Goal: Transaction & Acquisition: Purchase product/service

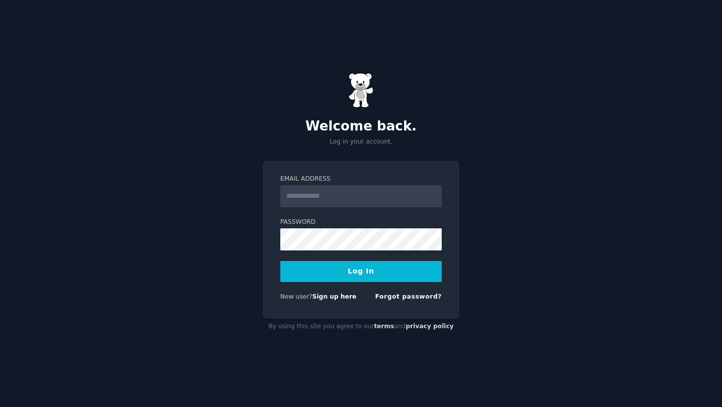
click at [326, 201] on input "Email Address" at bounding box center [360, 196] width 161 height 22
type input "**********"
click at [0, 0] on div "**********" at bounding box center [361, 203] width 722 height 407
click at [362, 188] on input "**********" at bounding box center [360, 196] width 161 height 22
click at [359, 266] on button "Log In" at bounding box center [360, 271] width 161 height 21
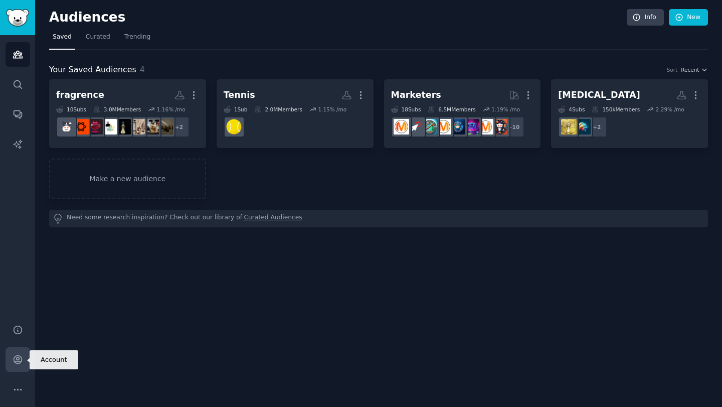
click at [16, 368] on link "Account" at bounding box center [18, 359] width 25 height 25
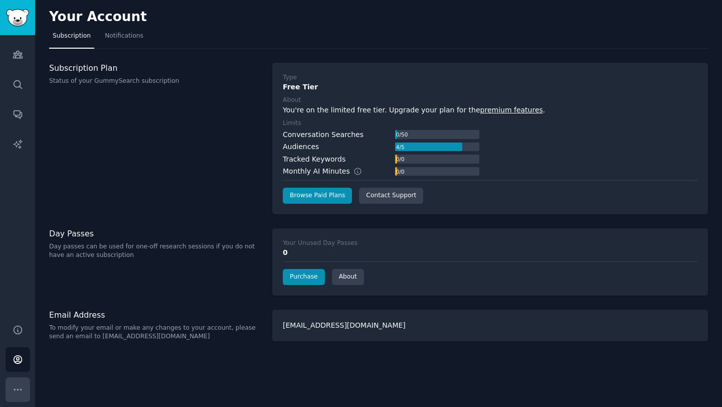
click at [18, 384] on icon "Sidebar" at bounding box center [18, 389] width 11 height 11
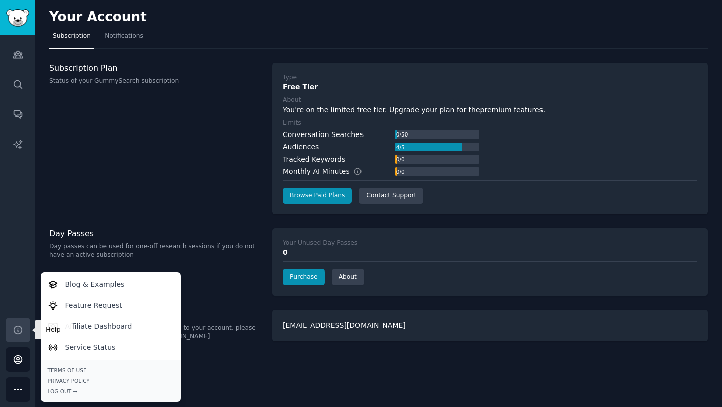
click at [23, 327] on link "Help" at bounding box center [18, 329] width 25 height 25
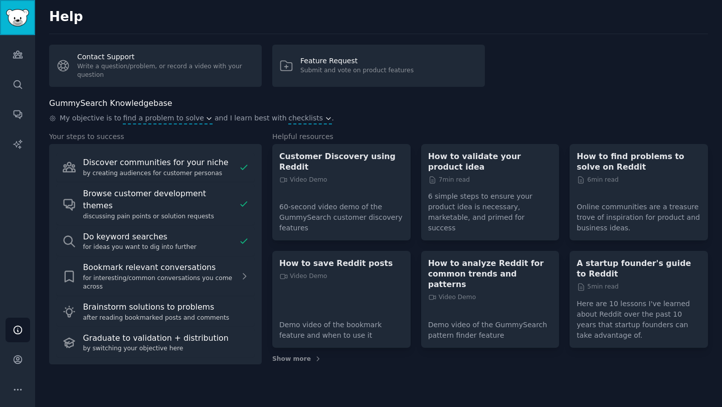
click at [19, 20] on img "Sidebar" at bounding box center [17, 18] width 23 height 18
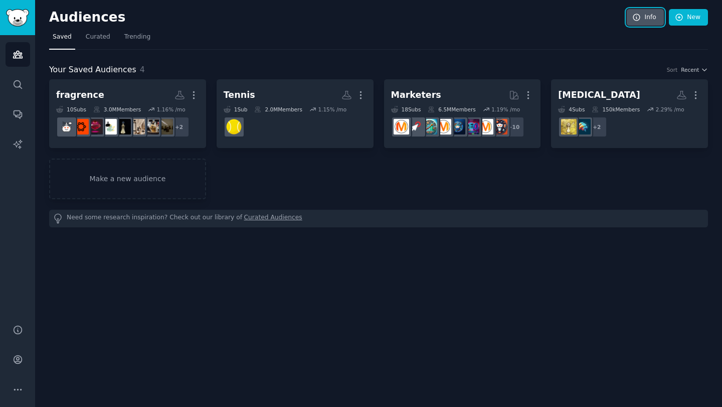
click at [652, 18] on link "Info" at bounding box center [645, 17] width 37 height 17
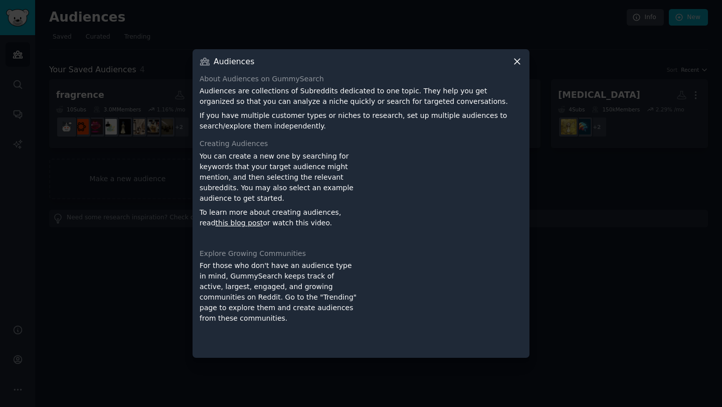
click at [517, 62] on icon at bounding box center [517, 62] width 6 height 6
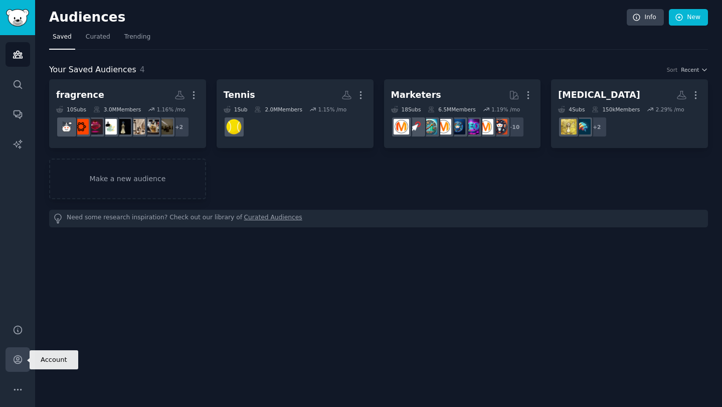
click at [16, 368] on link "Account" at bounding box center [18, 359] width 25 height 25
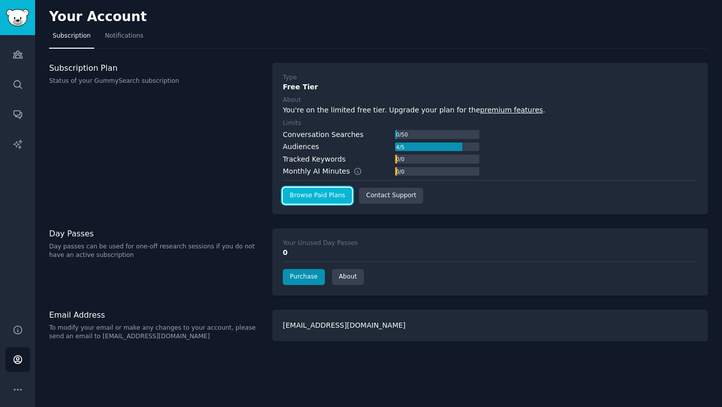
click at [293, 197] on link "Browse Paid Plans" at bounding box center [317, 196] width 69 height 16
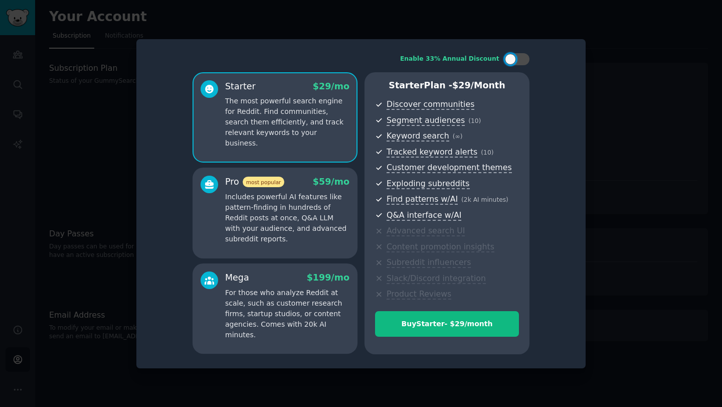
click at [653, 84] on div at bounding box center [361, 203] width 722 height 407
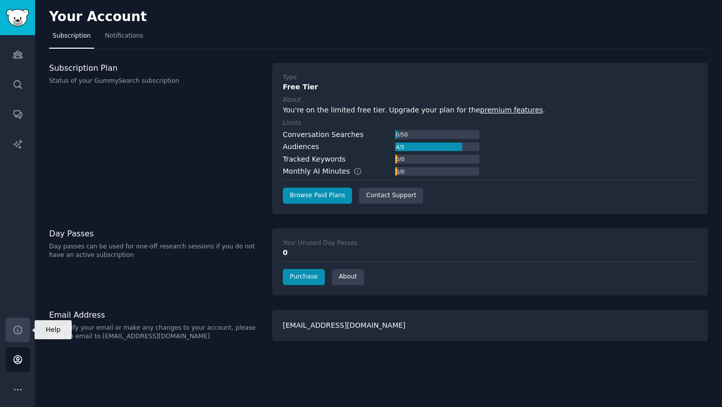
click at [19, 334] on link "Help" at bounding box center [18, 329] width 25 height 25
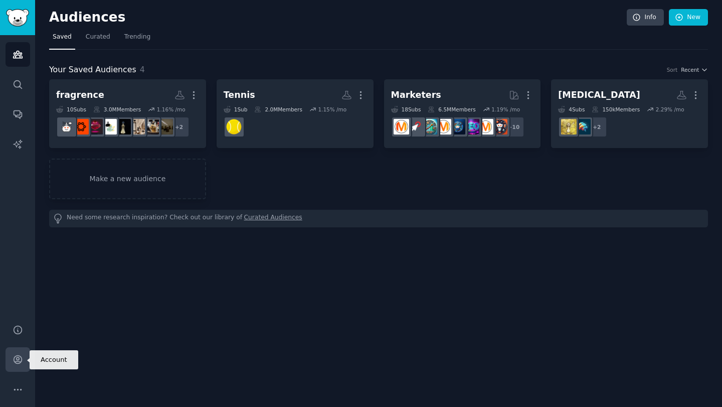
click at [14, 347] on link "Account" at bounding box center [18, 359] width 25 height 25
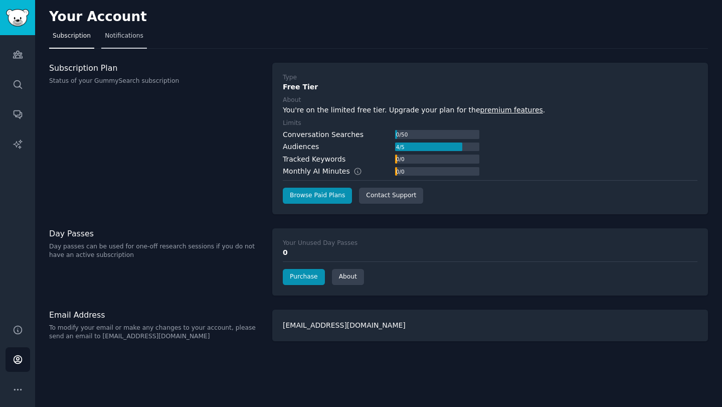
click at [132, 36] on span "Notifications" at bounding box center [124, 36] width 39 height 9
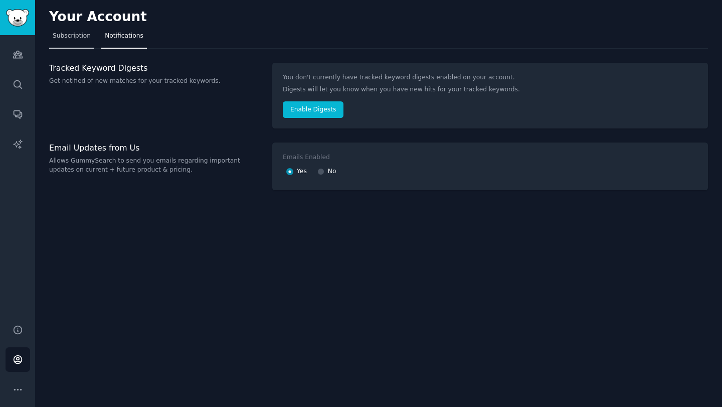
click at [79, 40] on span "Subscription" at bounding box center [72, 36] width 38 height 9
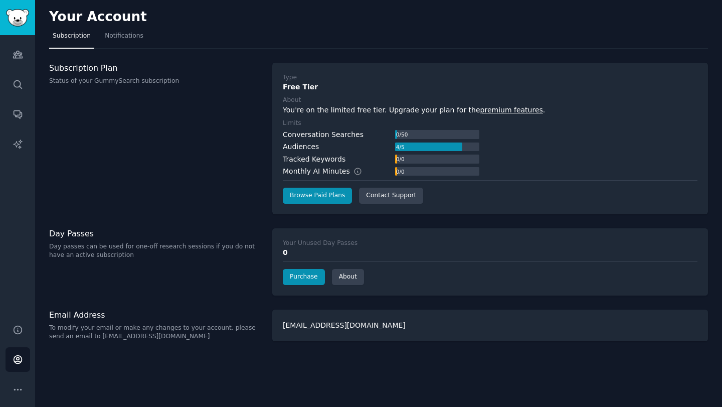
click at [313, 320] on div "[EMAIL_ADDRESS][DOMAIN_NAME]" at bounding box center [490, 325] width 436 height 32
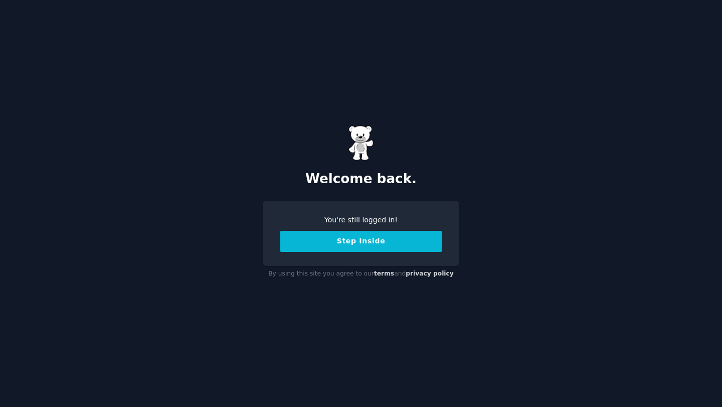
click at [327, 238] on button "Step Inside" at bounding box center [360, 241] width 161 height 21
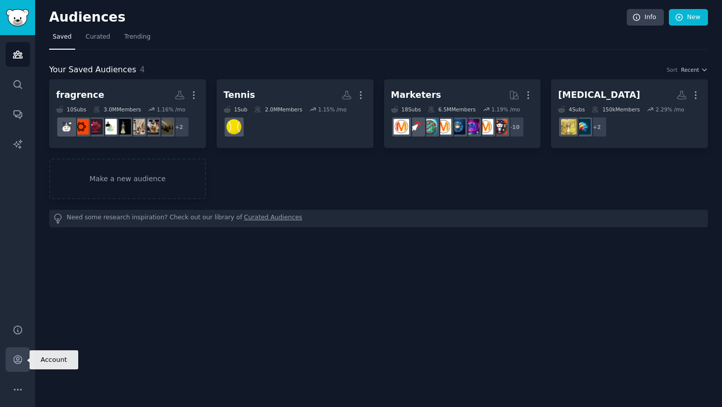
click at [20, 362] on icon "Sidebar" at bounding box center [18, 359] width 8 height 8
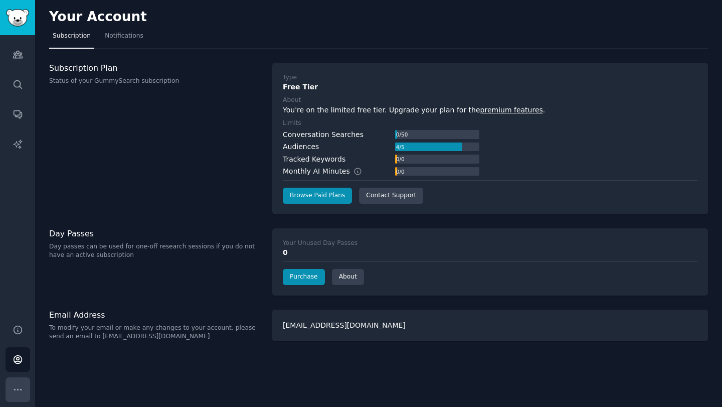
click at [18, 397] on button "More" at bounding box center [18, 389] width 25 height 25
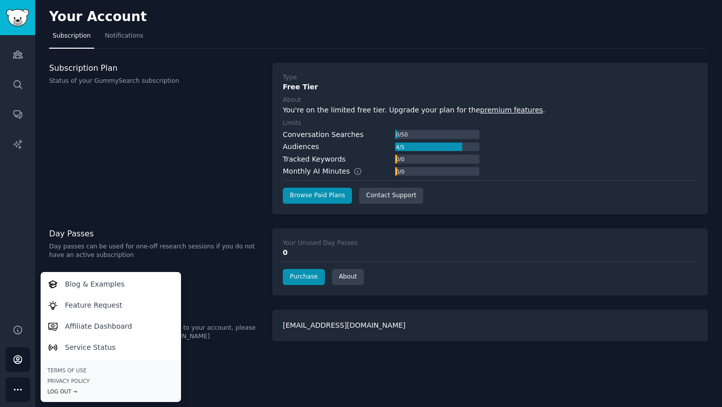
click at [49, 390] on div "Log Out →" at bounding box center [111, 391] width 126 height 7
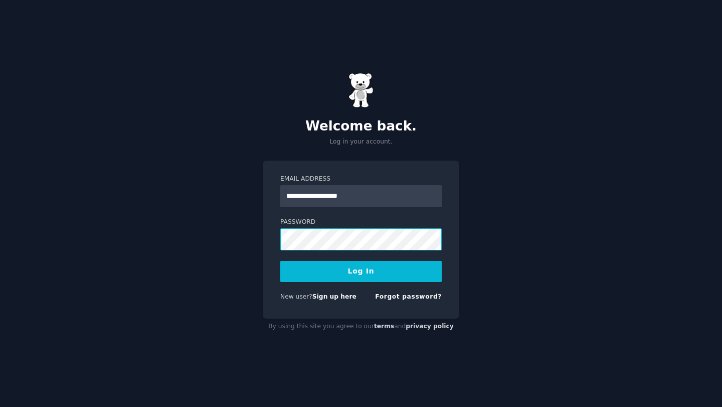
click at [280, 261] on button "Log In" at bounding box center [360, 271] width 161 height 21
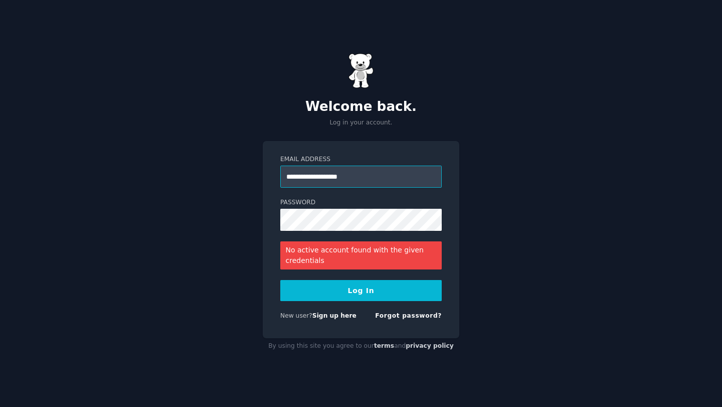
click at [292, 177] on input "**********" at bounding box center [360, 176] width 161 height 22
type input "**********"
click at [280, 280] on button "Log In" at bounding box center [360, 290] width 161 height 21
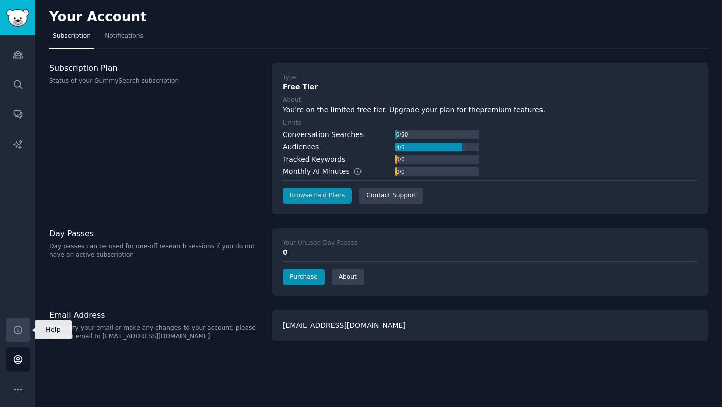
click at [21, 335] on link "Help" at bounding box center [18, 329] width 25 height 25
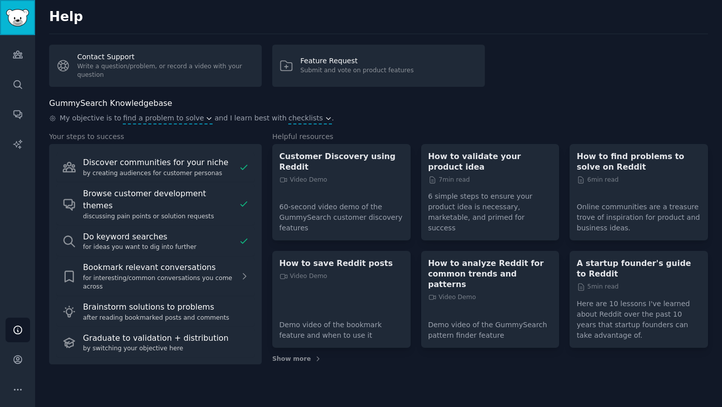
click at [17, 17] on img "Sidebar" at bounding box center [17, 18] width 23 height 18
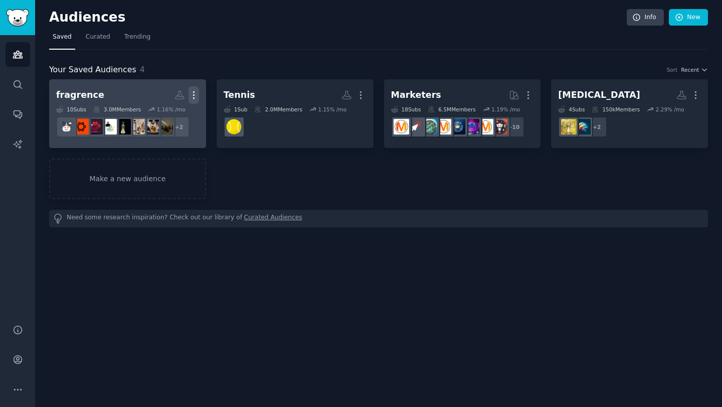
click at [194, 96] on icon "button" at bounding box center [194, 95] width 11 height 11
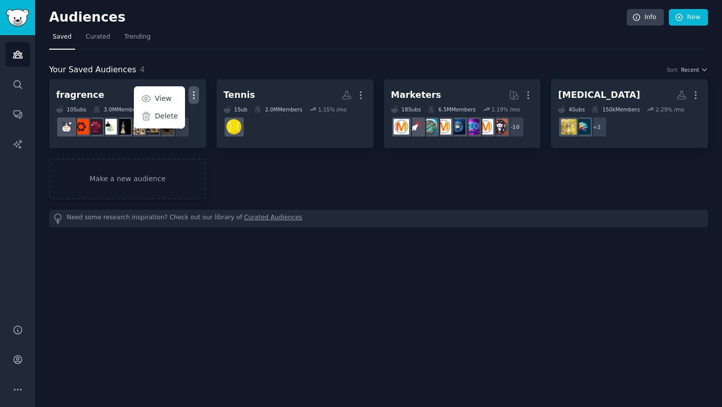
click at [201, 50] on div "Your Saved Audiences 4 Sort Recent fragrence More View Delete 10 Sub s 3.0M Mem…" at bounding box center [378, 138] width 659 height 177
click at [19, 388] on icon "Sidebar" at bounding box center [18, 389] width 11 height 11
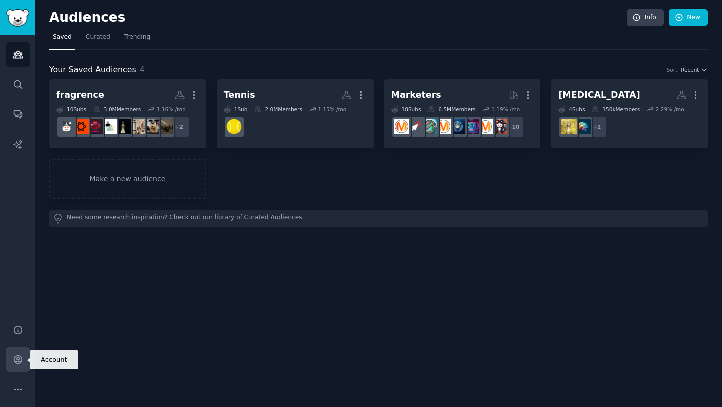
click at [20, 365] on link "Account" at bounding box center [18, 359] width 25 height 25
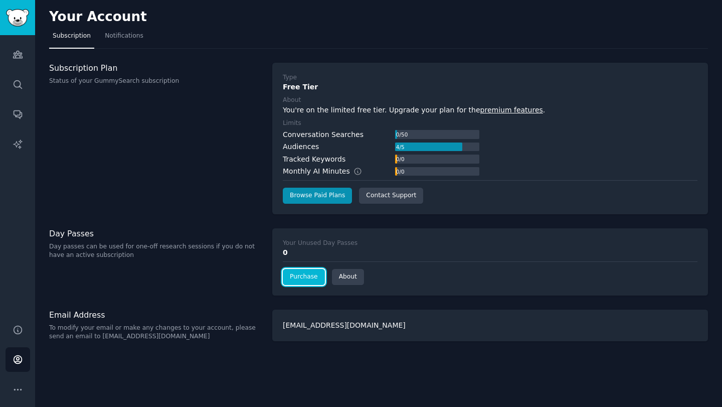
click at [303, 281] on link "Purchase" at bounding box center [304, 277] width 42 height 16
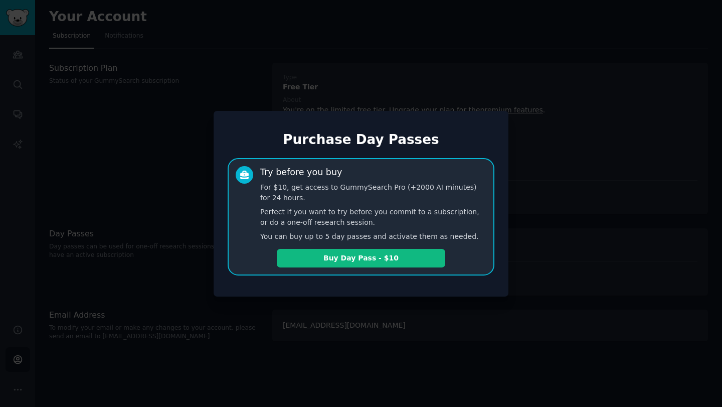
click at [274, 317] on div at bounding box center [361, 203] width 722 height 407
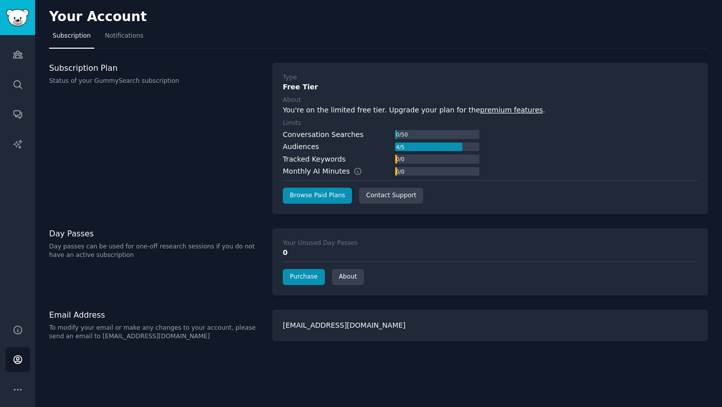
click at [198, 100] on div "Subscription Plan Status of your GummySearch subscription" at bounding box center [155, 138] width 213 height 151
click at [82, 67] on h3 "Subscription Plan" at bounding box center [155, 68] width 213 height 11
click at [89, 83] on p "Status of your GummySearch subscription" at bounding box center [155, 81] width 213 height 9
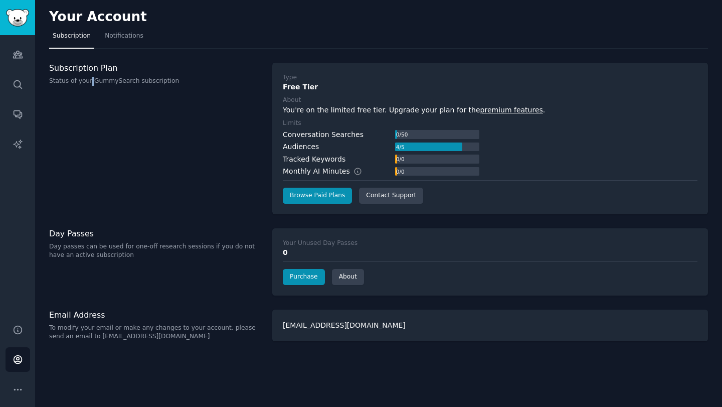
click at [89, 83] on p "Status of your GummySearch subscription" at bounding box center [155, 81] width 213 height 9
click at [229, 138] on div "Subscription Plan Status of your GummySearch subscription" at bounding box center [155, 138] width 213 height 151
click at [409, 199] on link "Contact Support" at bounding box center [391, 196] width 64 height 16
click at [292, 89] on div "Free Tier" at bounding box center [490, 87] width 415 height 11
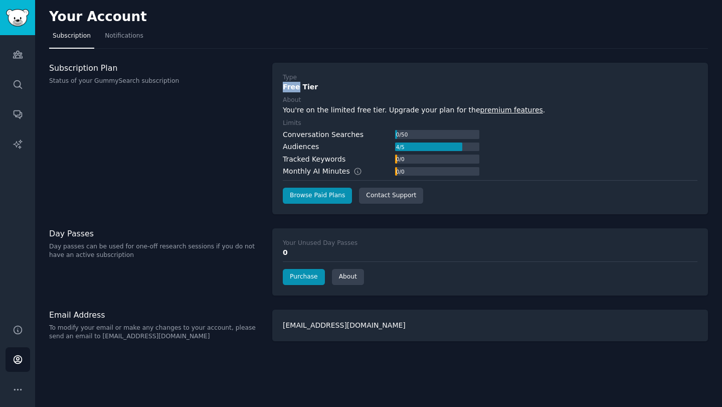
click at [292, 89] on div "Free Tier" at bounding box center [490, 87] width 415 height 11
click at [321, 86] on div "Free Tier" at bounding box center [490, 87] width 415 height 11
click at [328, 197] on link "Browse Paid Plans" at bounding box center [317, 196] width 69 height 16
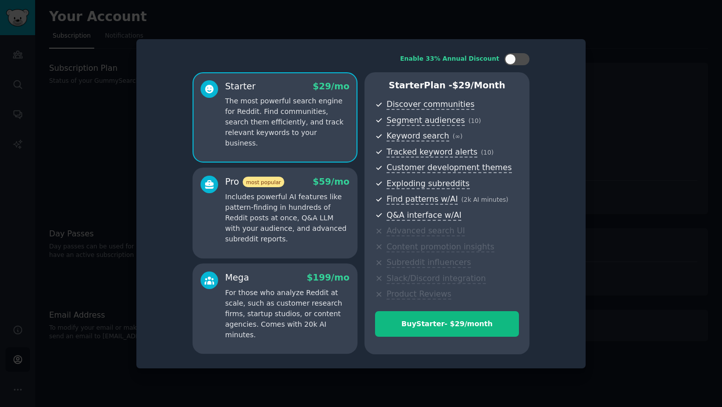
click at [649, 21] on div at bounding box center [361, 203] width 722 height 407
